Goal: Information Seeking & Learning: Check status

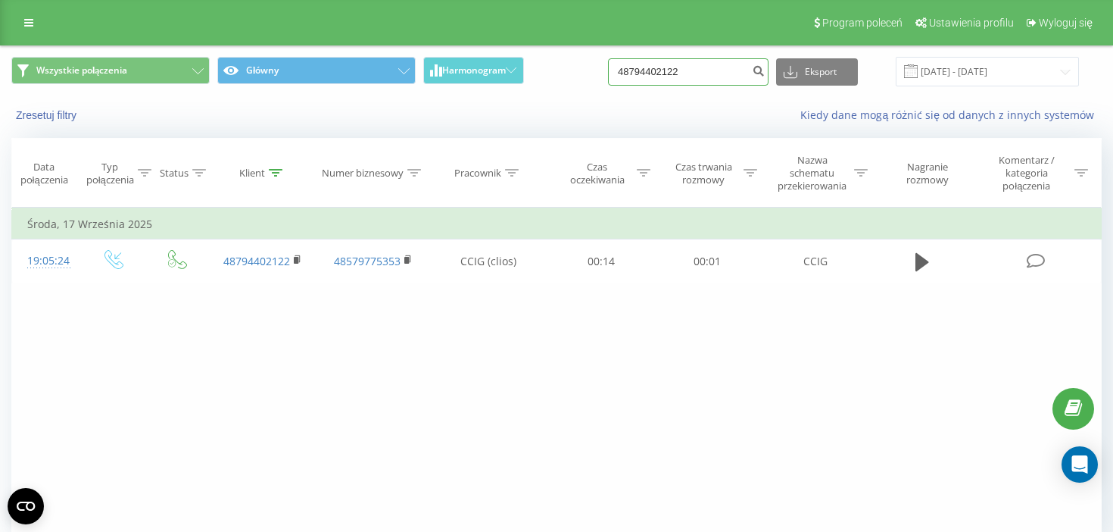
click at [724, 84] on input "48794402122" at bounding box center [688, 71] width 161 height 27
paste input "667 760 695"
type input "667 760 695"
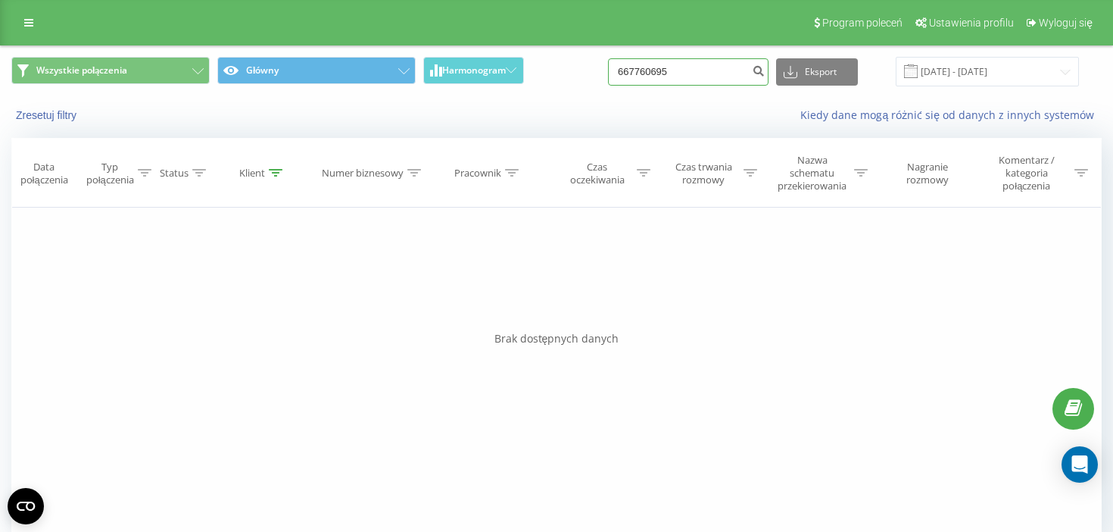
click at [729, 73] on input "667760695" at bounding box center [688, 71] width 161 height 27
paste input "782 828 08"
type input "782 828 085"
